Goal: Transaction & Acquisition: Purchase product/service

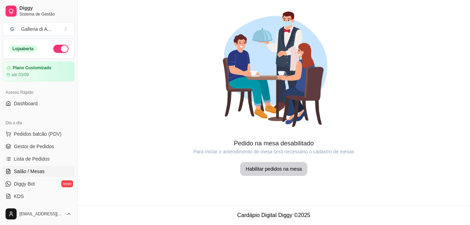
scroll to position [69, 0]
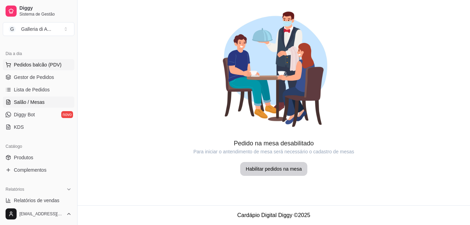
click at [28, 64] on span "Pedidos balcão (PDV)" at bounding box center [38, 64] width 48 height 7
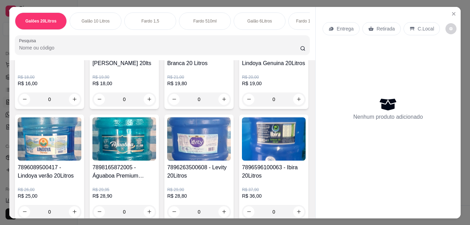
scroll to position [104, 0]
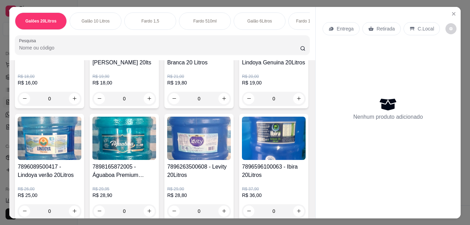
click at [242, 47] on img at bounding box center [274, 25] width 64 height 43
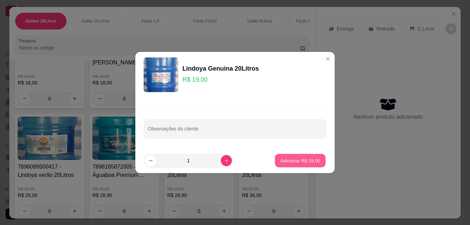
click at [286, 162] on p "Adicionar R$ 19,00" at bounding box center [300, 160] width 40 height 7
type input "1"
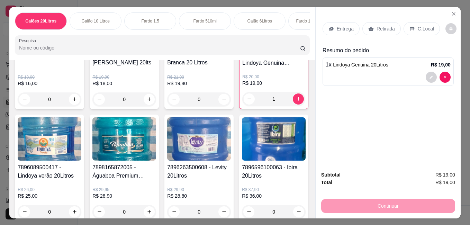
click at [346, 27] on p "Entrega" at bounding box center [345, 28] width 17 height 7
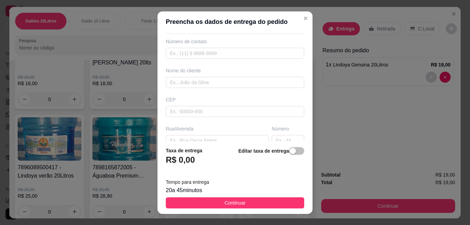
scroll to position [69, 0]
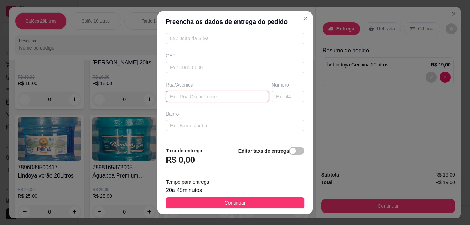
click at [196, 95] on input "text" at bounding box center [217, 96] width 103 height 11
type input "[PERSON_NAME]"
click at [280, 97] on input "text" at bounding box center [288, 96] width 33 height 11
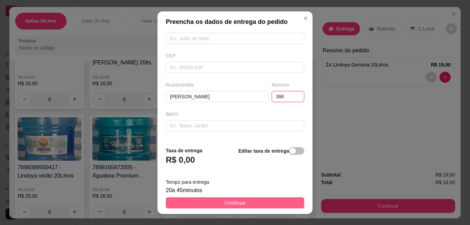
type input "386"
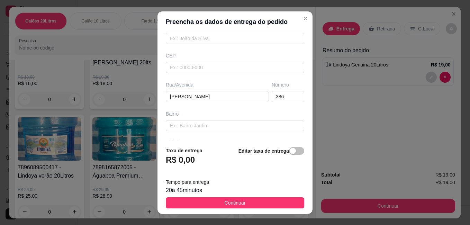
click at [244, 202] on button "Continuar" at bounding box center [235, 202] width 138 height 11
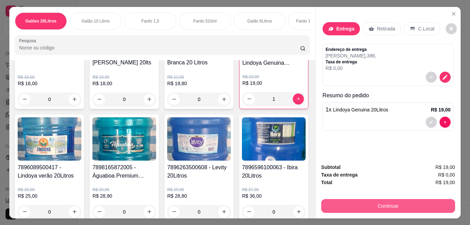
click at [362, 203] on button "Continuar" at bounding box center [388, 206] width 134 height 14
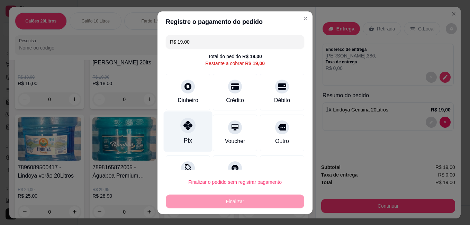
click at [184, 134] on div "Pix" at bounding box center [188, 131] width 49 height 40
type input "R$ 0,00"
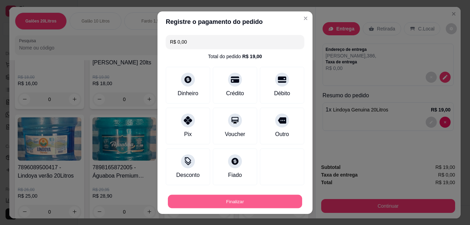
click at [224, 200] on button "Finalizar" at bounding box center [235, 200] width 134 height 13
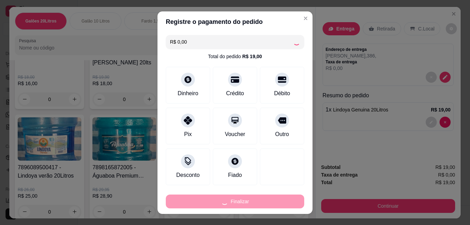
type input "0"
type input "-R$ 19,00"
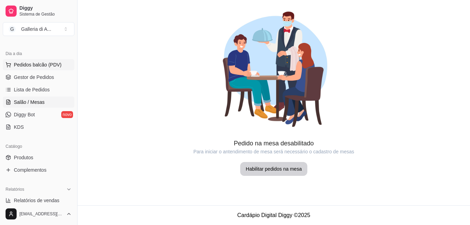
click at [33, 63] on span "Pedidos balcão (PDV)" at bounding box center [38, 64] width 48 height 7
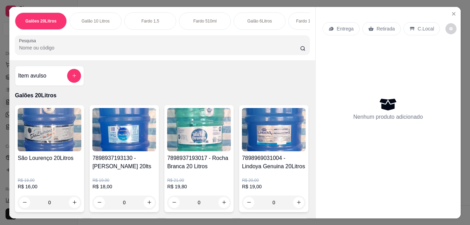
click at [43, 131] on img at bounding box center [50, 129] width 64 height 43
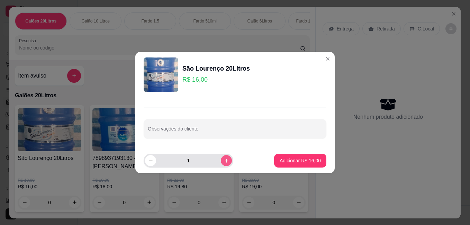
click at [224, 160] on icon "increase-product-quantity" at bounding box center [226, 160] width 5 height 5
type input "2"
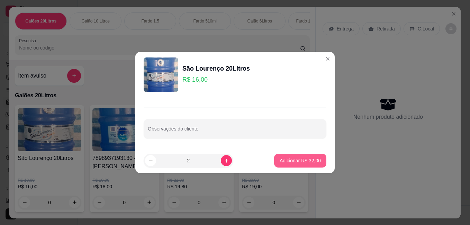
click at [288, 160] on p "Adicionar R$ 32,00" at bounding box center [300, 160] width 41 height 7
type input "2"
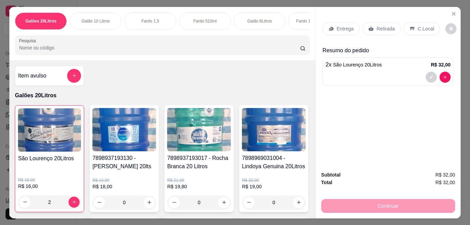
click at [347, 25] on p "Entrega" at bounding box center [345, 28] width 17 height 7
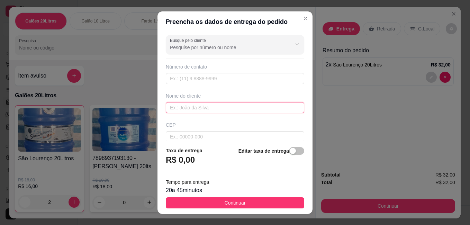
click at [196, 109] on input "text" at bounding box center [235, 107] width 138 height 11
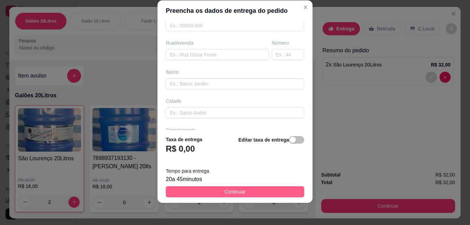
scroll to position [104, 0]
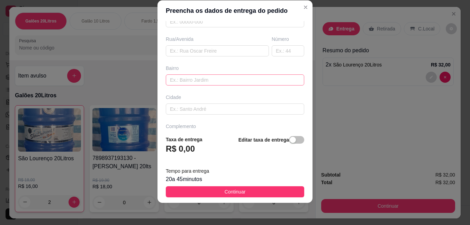
type input "[PERSON_NAME]"
click at [210, 78] on input "text" at bounding box center [235, 79] width 138 height 11
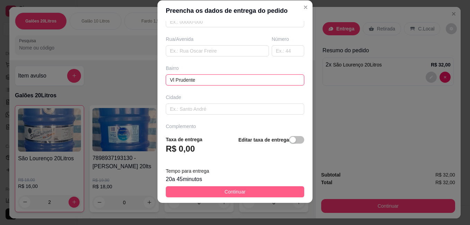
type input "Vl Prudente"
click at [237, 192] on span "Continuar" at bounding box center [235, 192] width 21 height 8
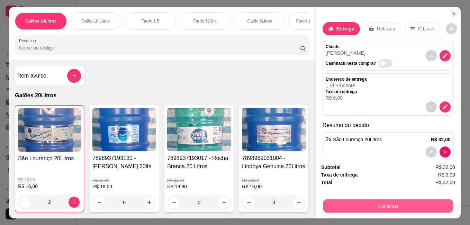
click at [365, 205] on button "Continuar" at bounding box center [388, 205] width 130 height 13
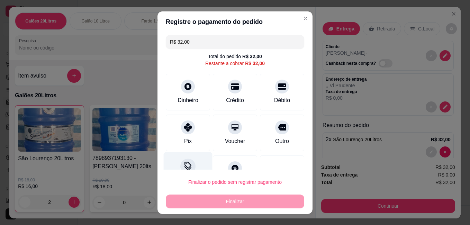
click at [184, 163] on icon at bounding box center [187, 165] width 7 height 7
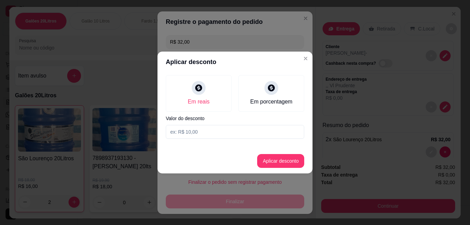
click at [218, 132] on input at bounding box center [235, 132] width 138 height 14
type input "2,00"
click at [269, 163] on button "Aplicar desconto" at bounding box center [280, 160] width 45 height 13
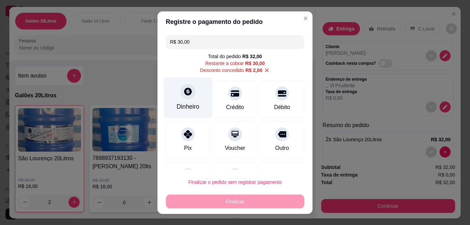
click at [187, 101] on div "Dinheiro" at bounding box center [188, 97] width 49 height 40
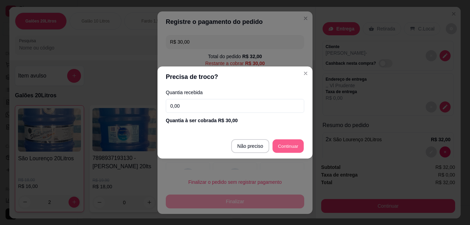
type input "R$ 0,00"
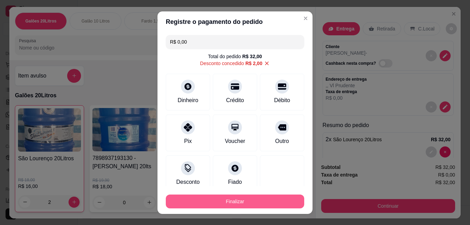
click at [225, 202] on button "Finalizar" at bounding box center [235, 201] width 138 height 14
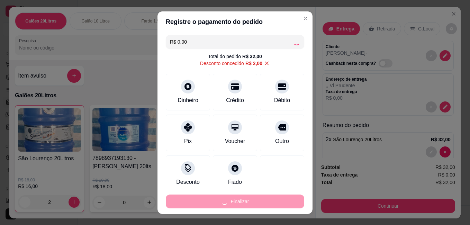
type input "0"
type input "-R$ 32,00"
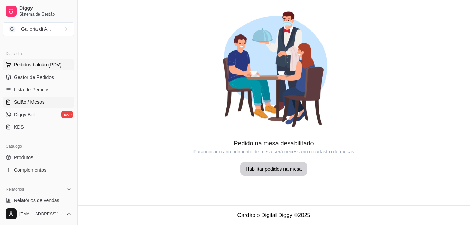
click at [39, 64] on span "Pedidos balcão (PDV)" at bounding box center [38, 64] width 48 height 7
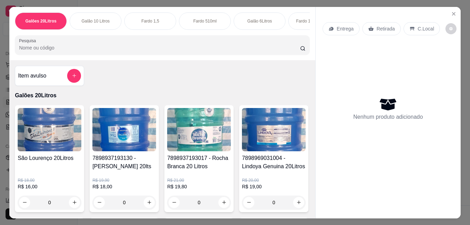
click at [46, 144] on img at bounding box center [50, 129] width 64 height 43
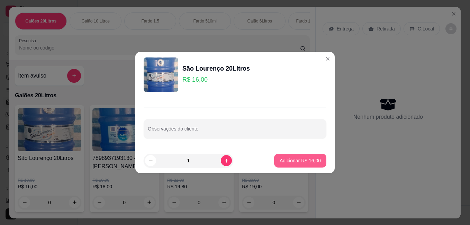
click at [287, 158] on p "Adicionar R$ 16,00" at bounding box center [300, 160] width 41 height 7
type input "1"
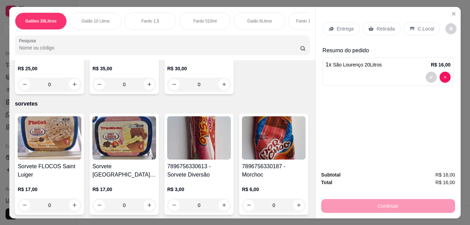
scroll to position [2215, 0]
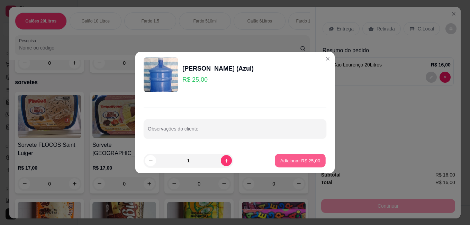
click at [290, 161] on p "Adicionar R$ 25,00" at bounding box center [300, 160] width 40 height 7
type input "1"
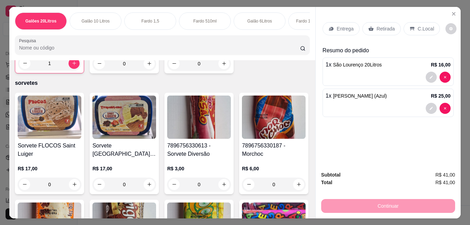
drag, startPoint x: 376, startPoint y: 25, endPoint x: 379, endPoint y: 40, distance: 15.8
click at [377, 25] on p "Retirada" at bounding box center [386, 28] width 18 height 7
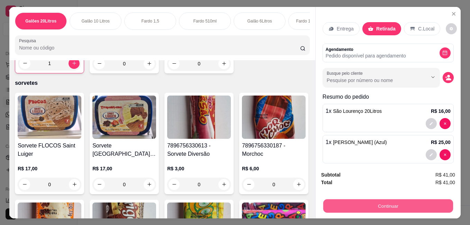
click at [362, 203] on button "Continuar" at bounding box center [388, 205] width 130 height 13
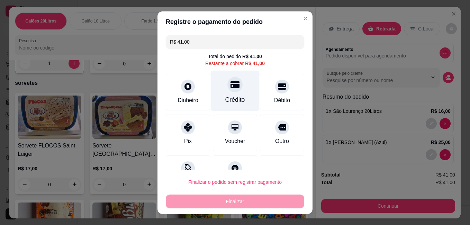
click at [231, 97] on div "Crédito" at bounding box center [235, 99] width 20 height 9
type input "R$ 0,00"
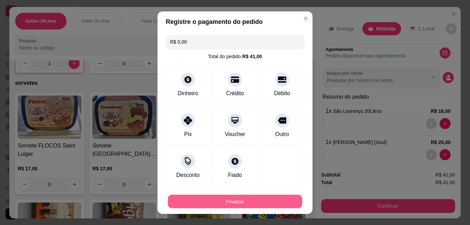
click at [242, 201] on button "Finalizar" at bounding box center [235, 200] width 134 height 13
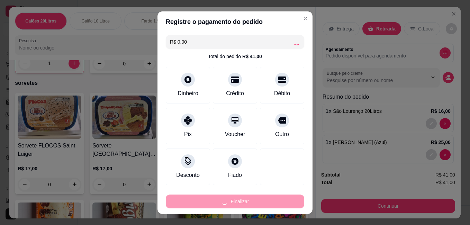
type input "0"
type input "-R$ 41,00"
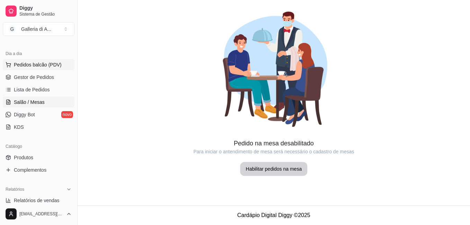
click at [42, 65] on span "Pedidos balcão (PDV)" at bounding box center [38, 64] width 48 height 7
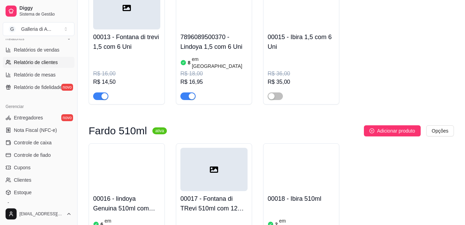
scroll to position [242, 0]
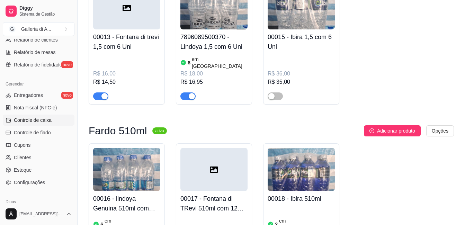
click at [33, 121] on span "Controle de caixa" at bounding box center [33, 120] width 38 height 7
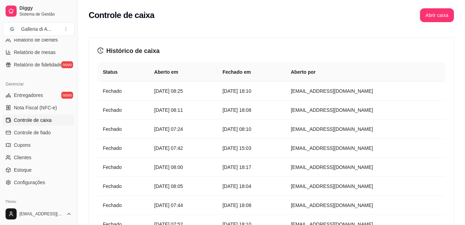
click at [38, 120] on span "Controle de caixa" at bounding box center [33, 120] width 38 height 7
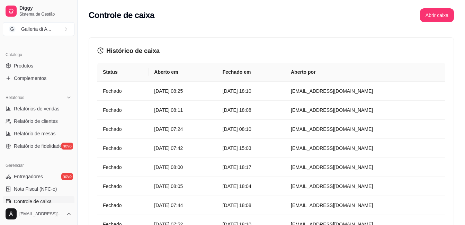
scroll to position [173, 0]
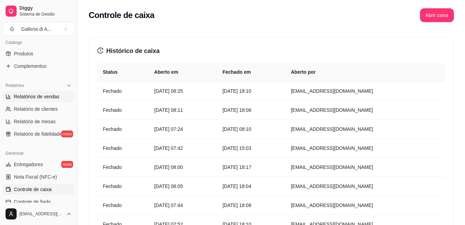
click at [45, 94] on span "Relatórios de vendas" at bounding box center [37, 96] width 46 height 7
select select "ALL"
select select "0"
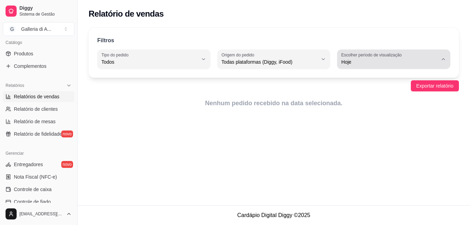
click at [441, 58] on icon "button" at bounding box center [444, 59] width 6 height 6
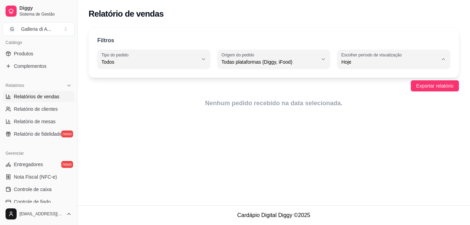
click at [356, 90] on span "Ontem" at bounding box center [390, 90] width 91 height 7
type input "1"
select select "1"
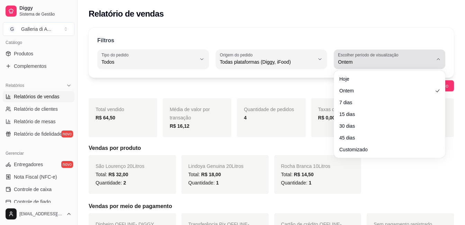
click at [432, 67] on button "Escolher período de visualização Ontem" at bounding box center [389, 58] width 111 height 19
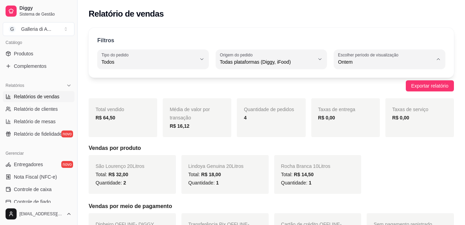
click at [386, 80] on span "Hoje" at bounding box center [386, 78] width 90 height 7
type input "0"
select select "0"
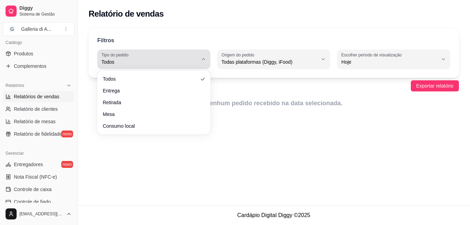
click at [174, 62] on span "Todos" at bounding box center [149, 61] width 97 height 7
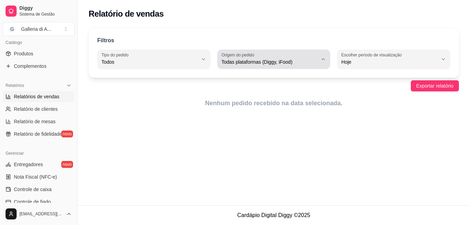
click at [287, 56] on div "Todas plataformas (Diggy, iFood)" at bounding box center [269, 59] width 97 height 14
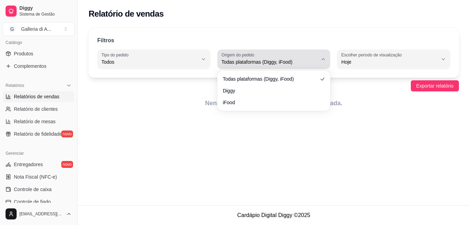
click at [286, 56] on div "Todas plataformas (Diggy, iFood)" at bounding box center [269, 59] width 97 height 14
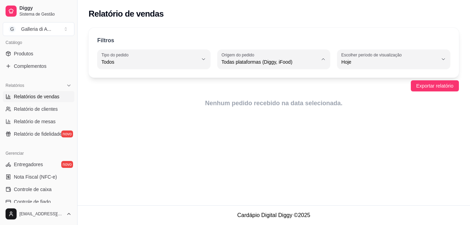
click at [247, 90] on span "Diggy" at bounding box center [270, 90] width 91 height 7
type input "DIGGY"
select select "DIGGY"
click at [246, 69] on div "Filtros ALL Tipo do pedido Todos Entrega Retirada Mesa Consumo local Tipo do pe…" at bounding box center [274, 53] width 370 height 50
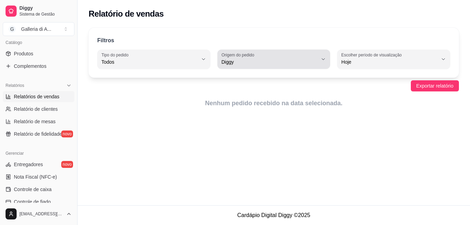
click at [245, 64] on span "Diggy" at bounding box center [269, 61] width 97 height 7
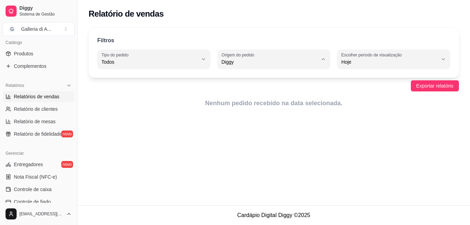
click at [250, 76] on span "Todas plataformas (Diggy, iFood)" at bounding box center [270, 78] width 91 height 7
type input "ALL"
select select "ALL"
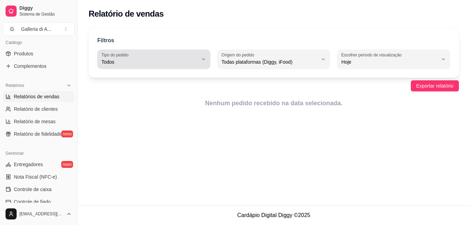
click at [157, 50] on button "Tipo do pedido Todos" at bounding box center [153, 58] width 113 height 19
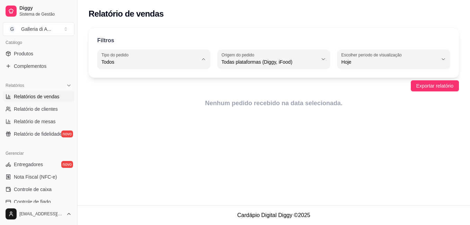
click at [165, 85] on li "Entrega" at bounding box center [153, 89] width 103 height 11
type input "DELIVERY"
select select "DELIVERY"
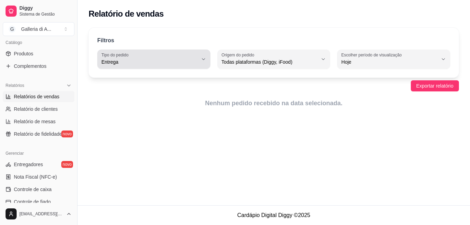
click at [155, 60] on span "Entrega" at bounding box center [149, 61] width 97 height 7
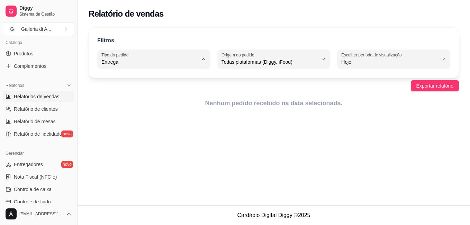
click at [165, 97] on li "Retirada" at bounding box center [153, 101] width 103 height 11
type input "PICKUP"
select select "PICKUP"
click at [152, 90] on div "Exportar relatório" at bounding box center [274, 85] width 370 height 11
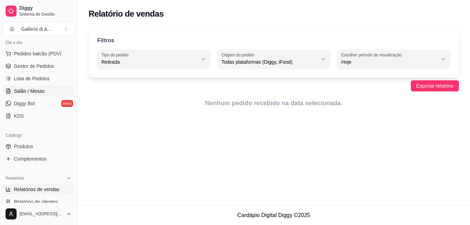
scroll to position [69, 0]
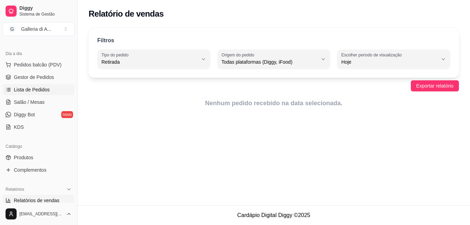
click at [36, 94] on link "Lista de Pedidos" at bounding box center [39, 89] width 72 height 11
